Goal: Transaction & Acquisition: Book appointment/travel/reservation

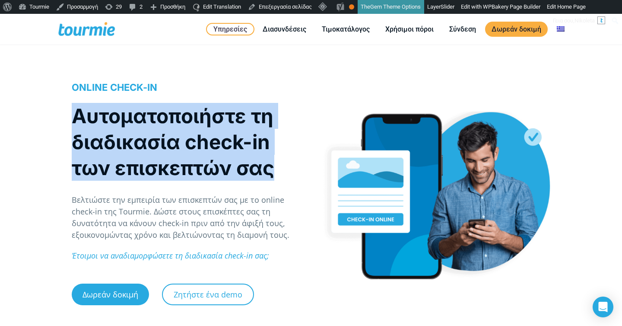
drag, startPoint x: 270, startPoint y: 174, endPoint x: 78, endPoint y: 116, distance: 199.8
click at [78, 116] on h1 "Αυτοματοποιήστε τη διαδικασία check-in των επισκεπτών σας" at bounding box center [187, 142] width 230 height 78
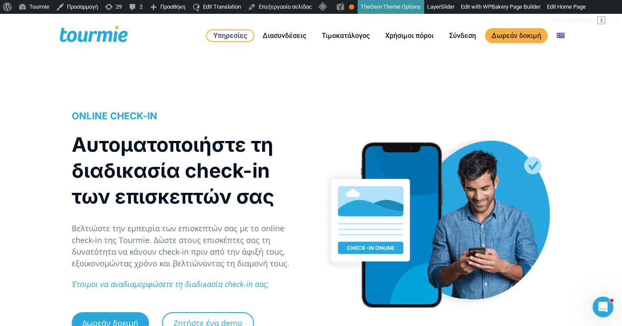
click at [240, 182] on h1 "Αυτοματοποιήστε τη διαδικασία check-in των επισκεπτών σας" at bounding box center [187, 170] width 230 height 78
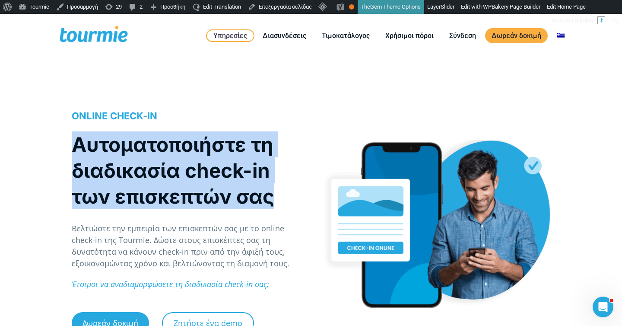
drag, startPoint x: 280, startPoint y: 199, endPoint x: 73, endPoint y: 145, distance: 213.6
click at [75, 145] on h1 "Αυτοματοποιήστε τη διαδικασία check-in των επισκεπτών σας" at bounding box center [187, 170] width 230 height 78
copy h1 "Αυτοματοποιήστε τη διαδικασία check-in των επισκεπτών σας"
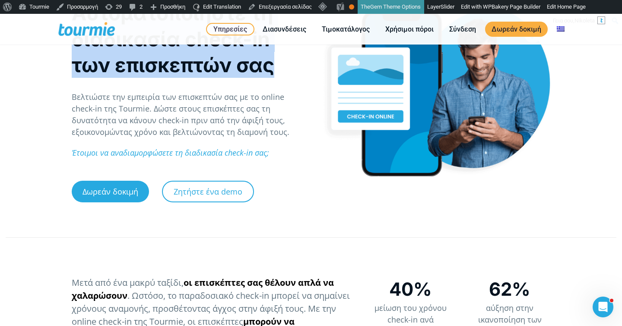
scroll to position [270, 0]
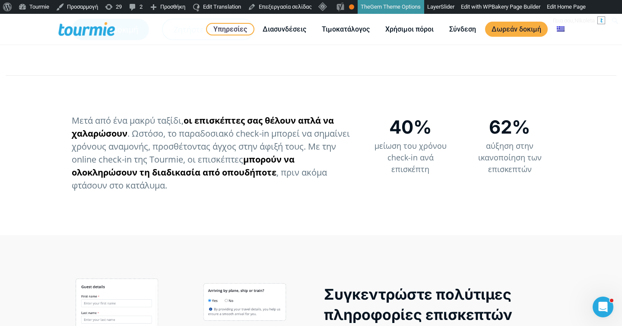
scroll to position [284, 0]
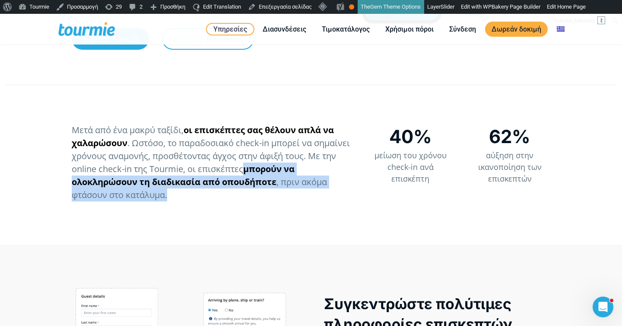
drag, startPoint x: 276, startPoint y: 196, endPoint x: 246, endPoint y: 174, distance: 36.7
click at [246, 174] on p "Μετά από ένα μακρύ ταξίδι, οι επισκέπτες σας θέλουν απλά να χαλαρώσουν . Ωστόσο…" at bounding box center [212, 163] width 280 height 78
copy span "μπορούν να ολοκληρώσουν τη διαδικασία από οπουδήποτε , πριν ακόμα φτάσουν στο κ…"
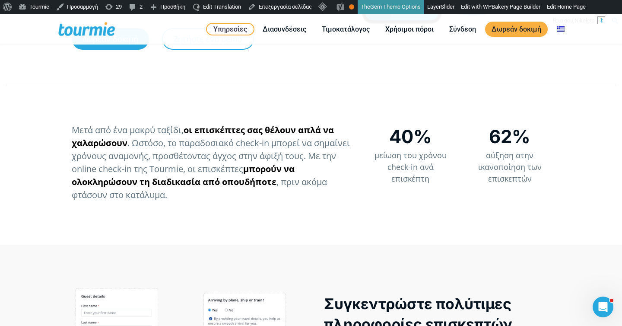
click at [295, 193] on p "Μετά από ένα μακρύ ταξίδι, οι επισκέπτες σας θέλουν απλά να χαλαρώσουν . Ωστόσο…" at bounding box center [212, 163] width 280 height 78
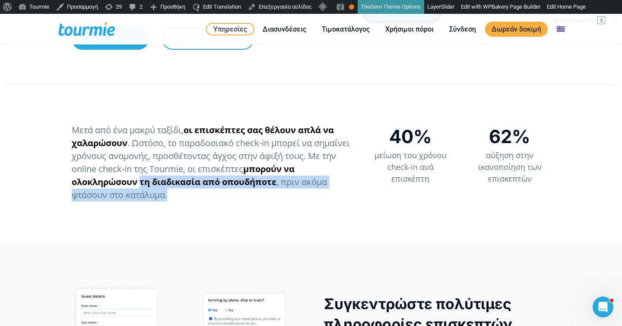
drag, startPoint x: 282, startPoint y: 191, endPoint x: 143, endPoint y: 179, distance: 140.0
click at [143, 179] on p "Μετά από ένα μακρύ ταξίδι, οι επισκέπτες σας θέλουν απλά να χαλαρώσουν . Ωστόσο…" at bounding box center [212, 163] width 280 height 78
copy span "τη διαδικασία από οπουδήποτε , πριν ακόμα φτάσουν στο κατάλυμα."
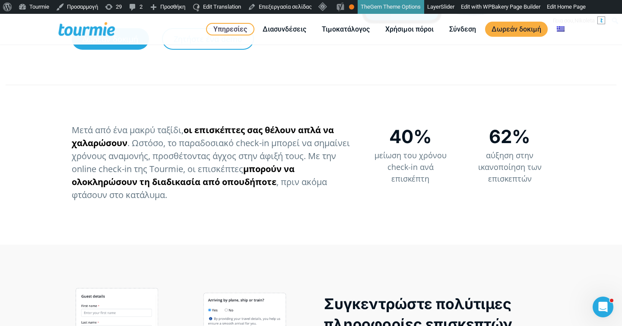
click at [257, 221] on div "Μετά από ένα μακρύ ταξίδι, οι επισκέπτες σας θέλουν απλά να χαλαρώσουν . Ωστόσο…" at bounding box center [311, 167] width 622 height 156
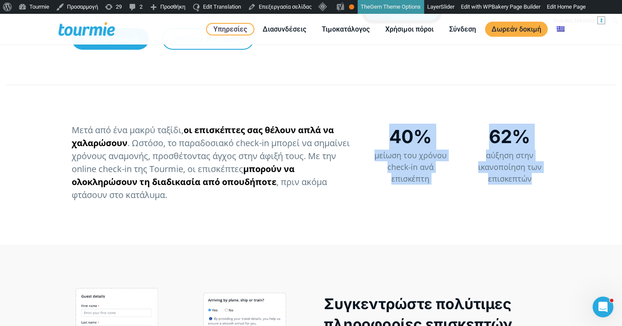
drag, startPoint x: 547, startPoint y: 179, endPoint x: 388, endPoint y: 129, distance: 166.4
click at [388, 129] on div "Μετά από ένα μακρύ ταξίδι, οι επισκέπτες σας θέλουν απλά να χαλαρώσουν . Ωστόσο…" at bounding box center [311, 167] width 622 height 156
copy div "40% μείωση του χρόνου check-in ανά επισκέπτη 62% αύξηση στην ικανοποίηση των επ…"
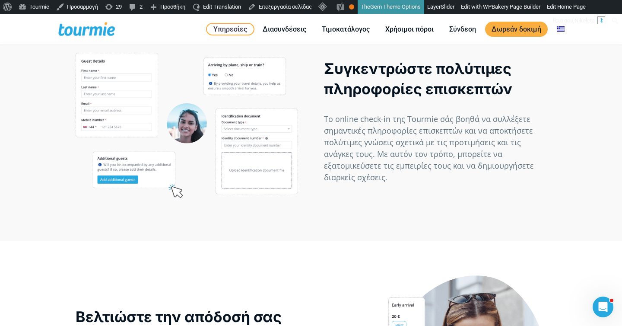
click at [322, 215] on div "Συγκεντρώστε πολύτιμες πληροφορίες επισκεπτών Το online check-in της Tourmie σά…" at bounding box center [311, 125] width 622 height 231
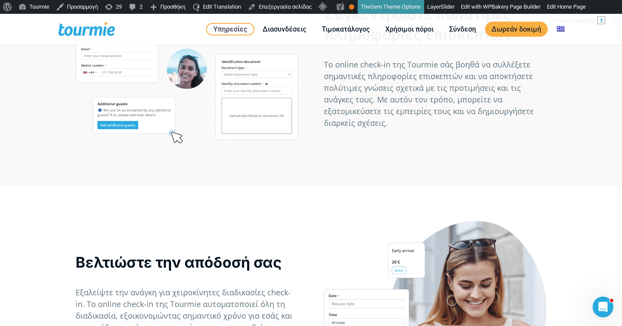
scroll to position [746, 0]
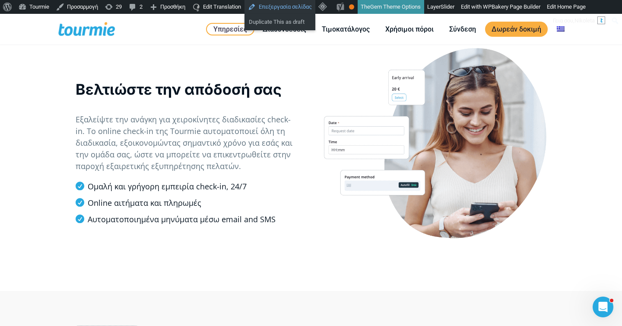
click at [278, 11] on link "Επεξεργασία σελίδας" at bounding box center [280, 7] width 71 height 14
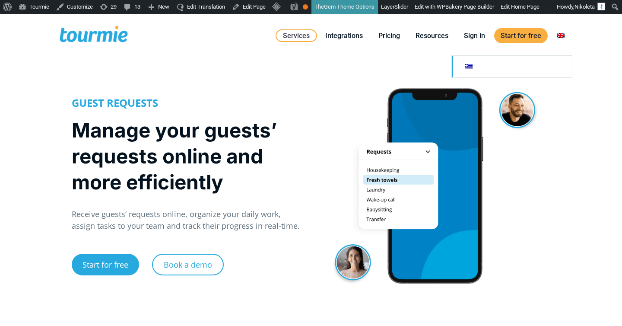
click at [545, 65] on link at bounding box center [512, 67] width 120 height 22
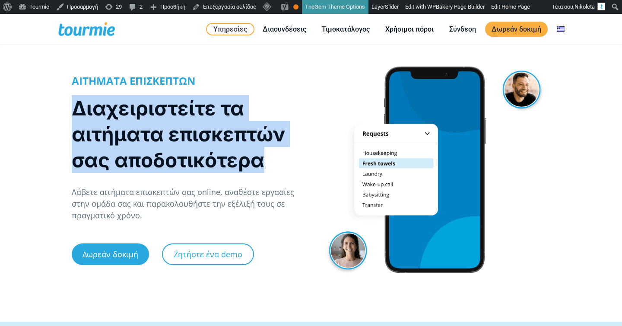
drag, startPoint x: 272, startPoint y: 159, endPoint x: 58, endPoint y: 106, distance: 219.7
click at [58, 106] on div "ΑΙΤΗΜΑΤΑ ΕΠΙΣΚΕΠΤΩΝ Διαχειριστείτε τα αιτήματα επισκεπτών σας αποδοτικότερα Λάβ…" at bounding box center [311, 186] width 622 height 253
copy h1 "Διαχειριστείτε τα αιτήματα επισκεπτών σας αποδοτικότερα"
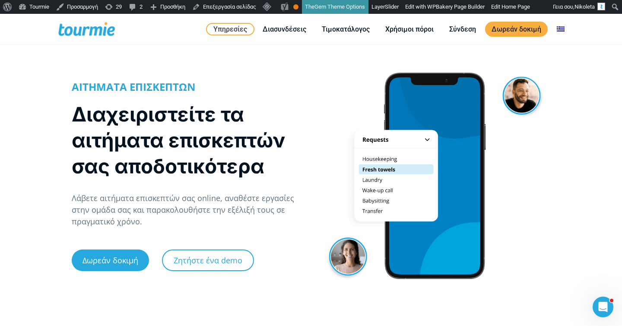
click at [210, 218] on p "Λάβετε αιτήματα επισκεπτών σας online, αναθέστε εργασίες στην ομάδα σας και παρ…" at bounding box center [187, 209] width 230 height 35
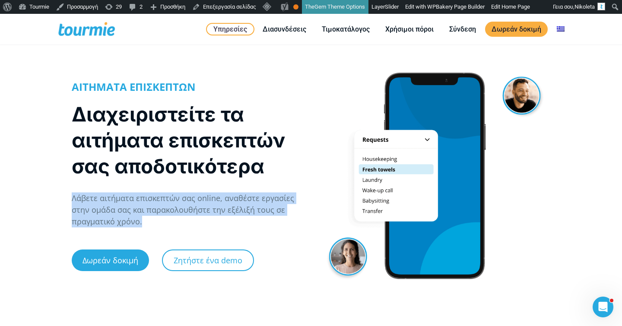
drag, startPoint x: 185, startPoint y: 224, endPoint x: 67, endPoint y: 196, distance: 121.7
click at [67, 196] on div "ΑΙΤΗΜΑΤΑ ΕΠΙΣΚΕΠΤΩΝ Διαχειριστείτε τα αιτήματα επισκεπτών σας αποδοτικότερα Λάβ…" at bounding box center [187, 175] width 248 height 218
copy p "Λάβετε αιτήματα επισκεπτών σας online, αναθέστε εργασίες στην ομάδα σας και παρ…"
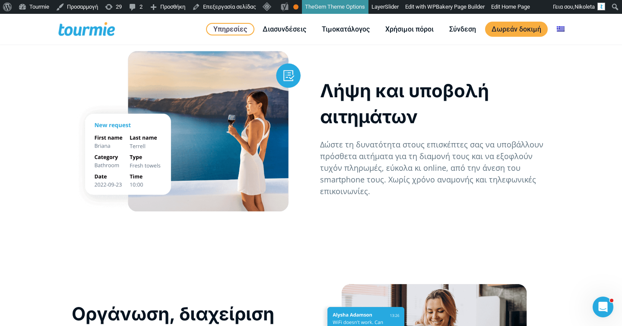
scroll to position [592, 0]
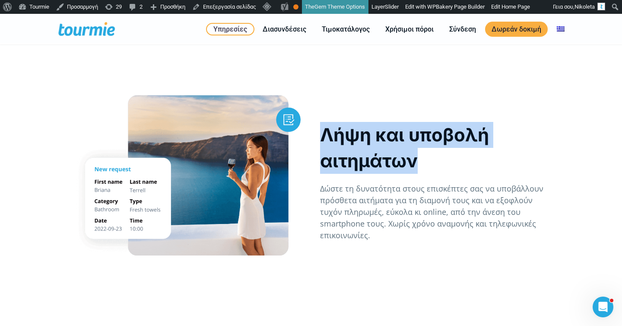
drag, startPoint x: 422, startPoint y: 165, endPoint x: 317, endPoint y: 140, distance: 107.8
click at [317, 140] on div "Λήψη και υποβολή αιτημάτων Δώστε τη δυνατότητα στους επισκέπτες σας να υποβάλλο…" at bounding box center [435, 178] width 248 height 204
copy p "Λήψη και υποβολή αιτημάτων"
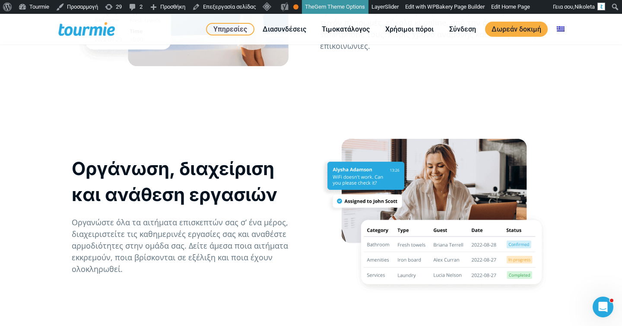
scroll to position [823, 0]
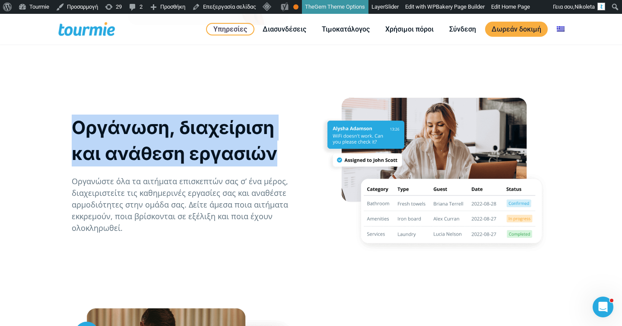
drag, startPoint x: 280, startPoint y: 154, endPoint x: 68, endPoint y: 127, distance: 213.4
click at [68, 127] on div "Οργάνωση, διαχείριση και ανάθεση εργασιών Οργανώστε όλα τα αιτήματα επισκεπτών …" at bounding box center [187, 170] width 248 height 193
copy p "Οργάνωση, διαχείριση και ανάθεση εργασιών"
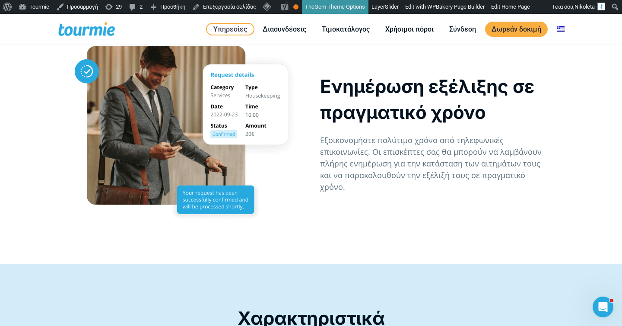
scroll to position [1085, 0]
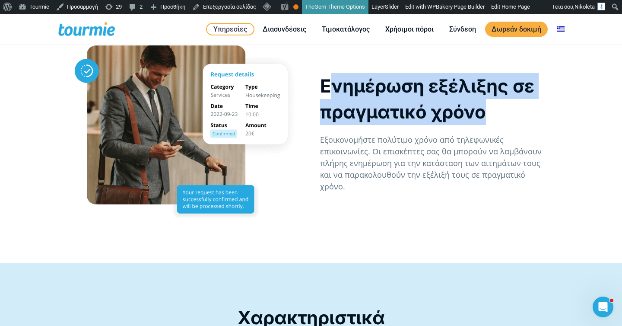
drag, startPoint x: 501, startPoint y: 116, endPoint x: 333, endPoint y: 89, distance: 170.3
click at [333, 89] on p "Ενημέρωση εξέλιξης σε πραγματικό χρόνο" at bounding box center [435, 99] width 230 height 52
copy p "νημέρωση εξέλιξης σε πραγματικό χρόνο"
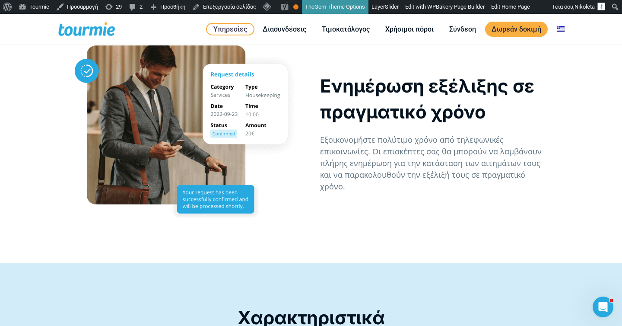
click at [328, 89] on p "Ενημέρωση εξέλιξης σε πραγματικό χρόνο" at bounding box center [435, 99] width 230 height 52
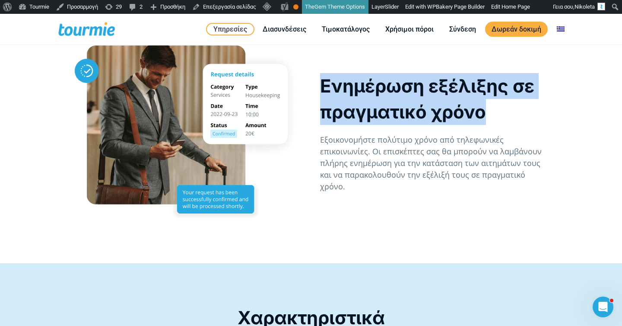
drag, startPoint x: 320, startPoint y: 90, endPoint x: 484, endPoint y: 118, distance: 166.1
click at [484, 118] on p "Ενημέρωση εξέλιξης σε πραγματικό χρόνο" at bounding box center [435, 99] width 230 height 52
copy p "Ενημέρωση εξέλιξης σε πραγματικό χρόνο"
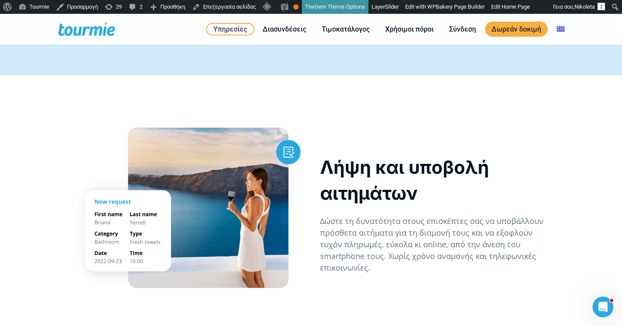
click at [347, 183] on p "Λήψη και υποβολή αιτημάτων" at bounding box center [435, 180] width 230 height 52
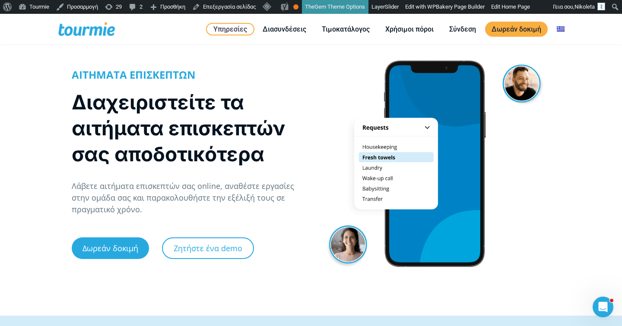
scroll to position [0, 0]
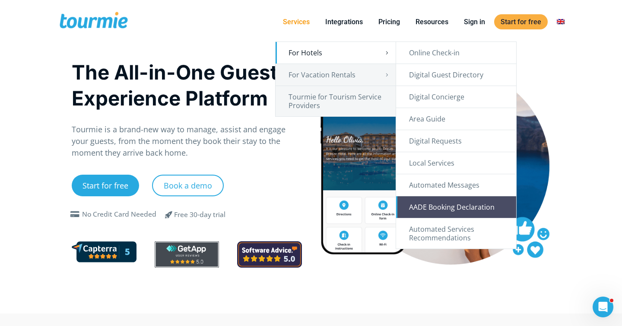
click at [448, 198] on link "AADE Booking Declaration" at bounding box center [456, 207] width 120 height 22
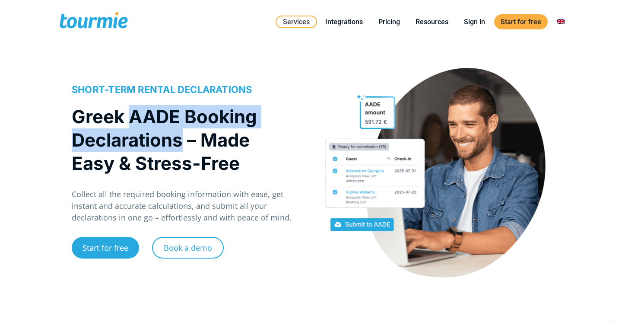
drag, startPoint x: 175, startPoint y: 136, endPoint x: 183, endPoint y: 142, distance: 10.5
click at [183, 142] on h1 "Greek AADE Booking Declarations – Made Easy & Stress-Free" at bounding box center [183, 140] width 222 height 70
click at [389, 23] on link "Pricing" at bounding box center [389, 21] width 35 height 11
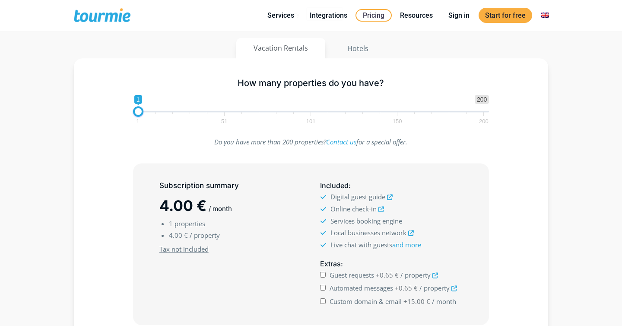
scroll to position [103, 0]
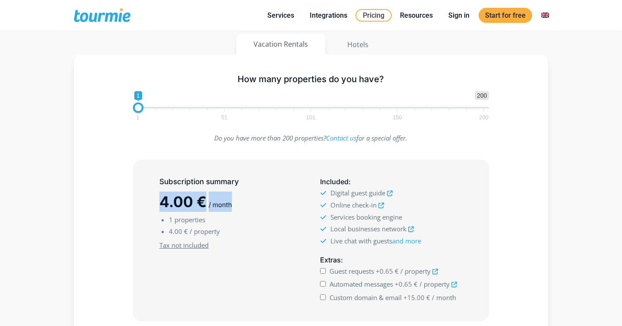
drag, startPoint x: 236, startPoint y: 204, endPoint x: 160, endPoint y: 204, distance: 76.0
click at [160, 204] on h2 "4.00 € / month" at bounding box center [230, 201] width 143 height 20
copy h2 "4.00 € / month"
click at [235, 201] on h2 "4.00 € / month" at bounding box center [230, 201] width 143 height 20
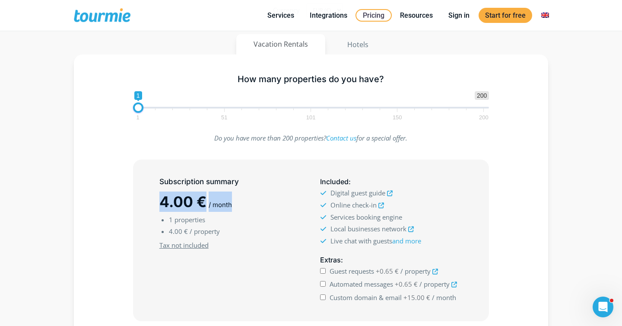
drag, startPoint x: 240, startPoint y: 204, endPoint x: 157, endPoint y: 204, distance: 82.5
click at [157, 204] on div "Subscription summary 4.00 € / month 1 properties 4.00 € / property Minimum subs…" at bounding box center [230, 240] width 161 height 135
copy h2 "4.00 € / month"
click at [112, 14] on span at bounding box center [109, 15] width 71 height 20
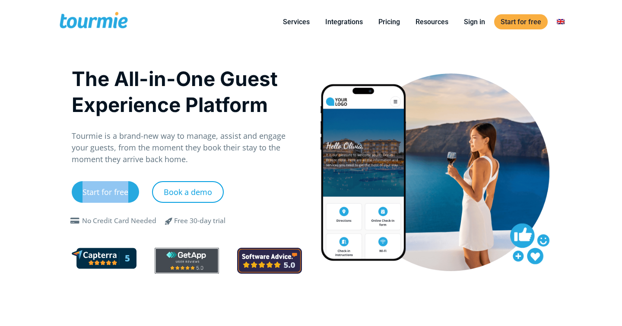
click at [188, 193] on link "Book a demo" at bounding box center [188, 192] width 72 height 22
